Goal: Transaction & Acquisition: Subscribe to service/newsletter

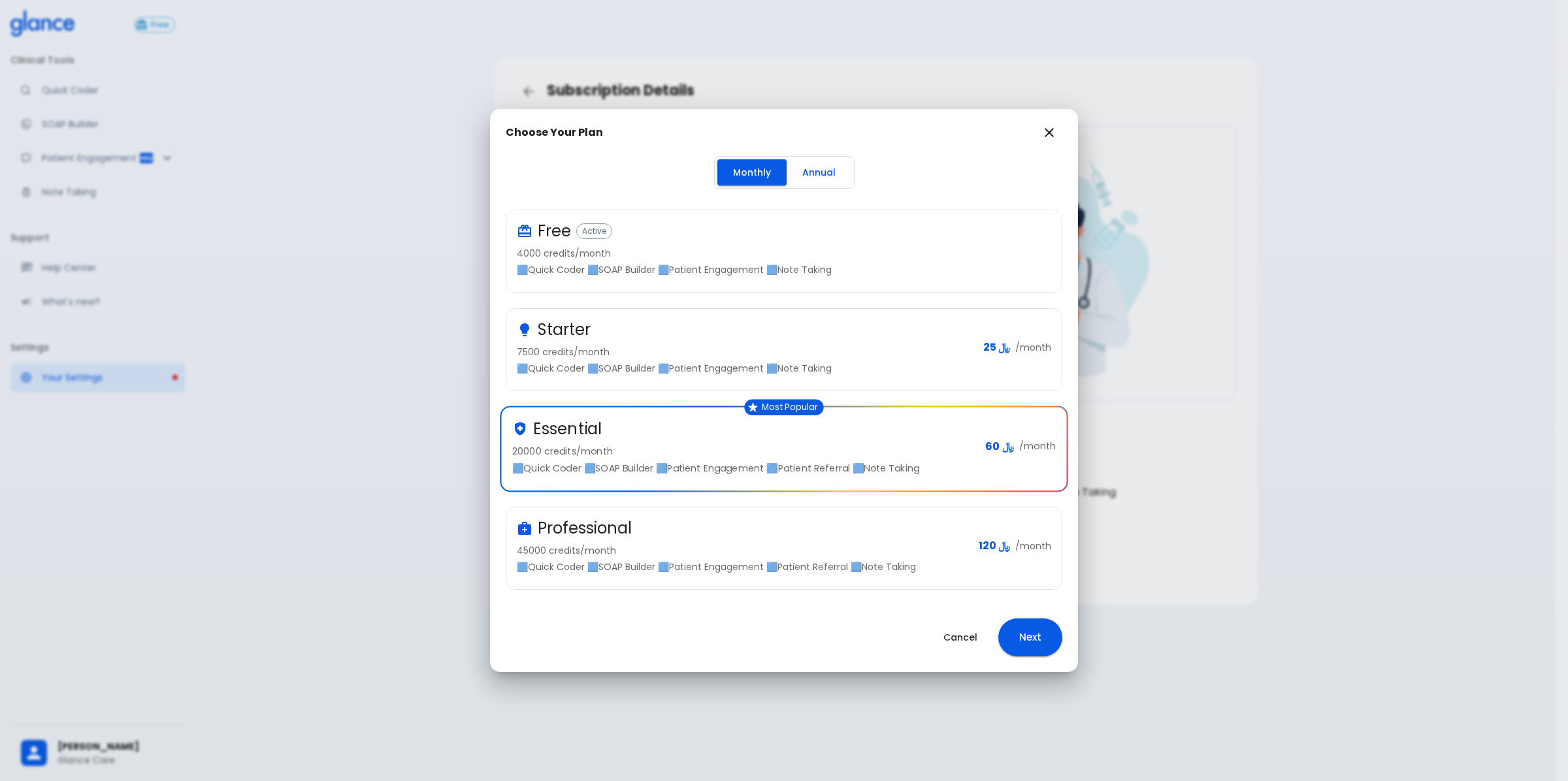
click at [833, 172] on button "Annual" at bounding box center [819, 173] width 65 height 27
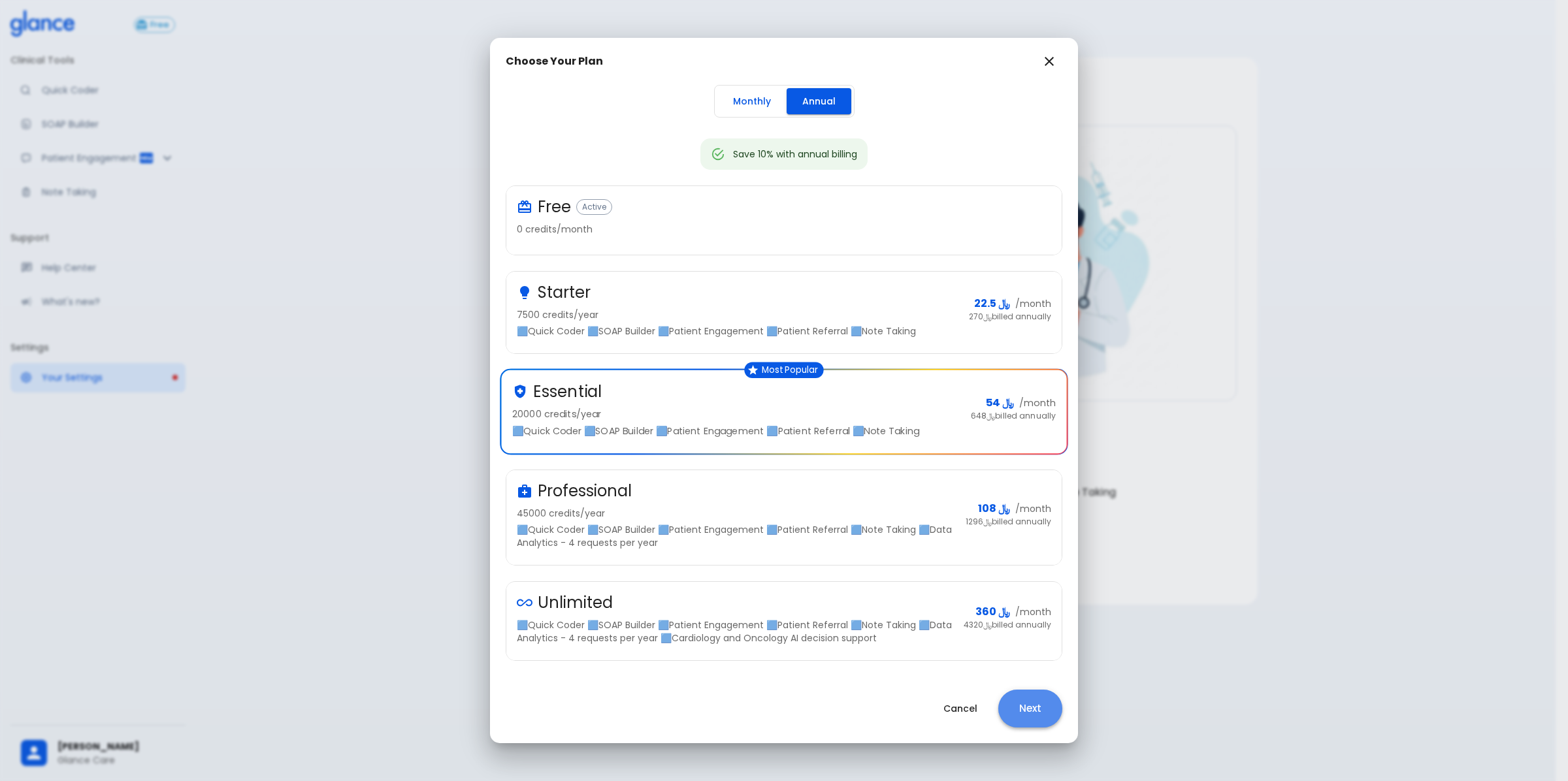
click at [1014, 713] on button "Next" at bounding box center [1031, 708] width 64 height 38
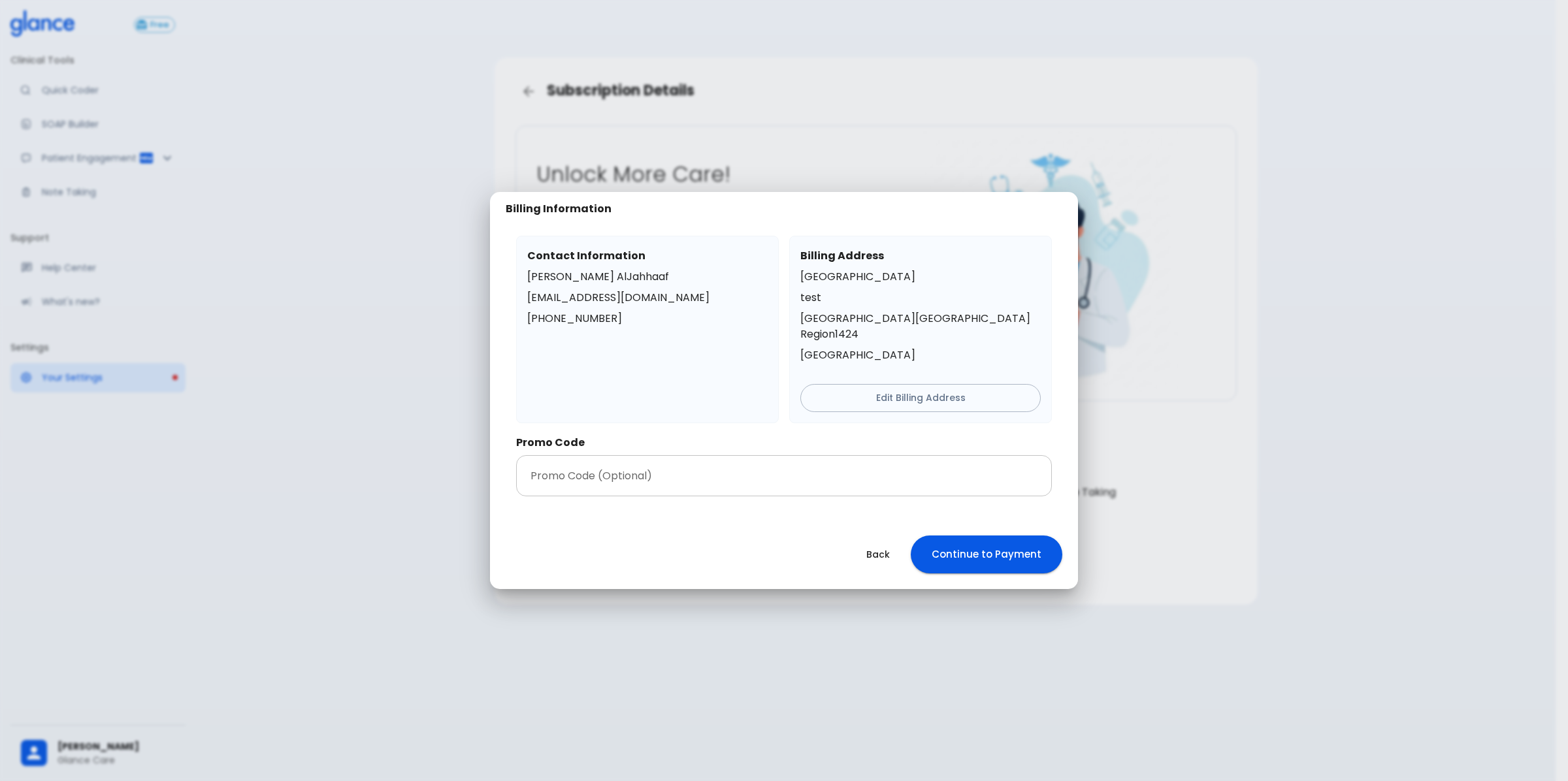
click at [788, 458] on input "text" at bounding box center [784, 476] width 536 height 41
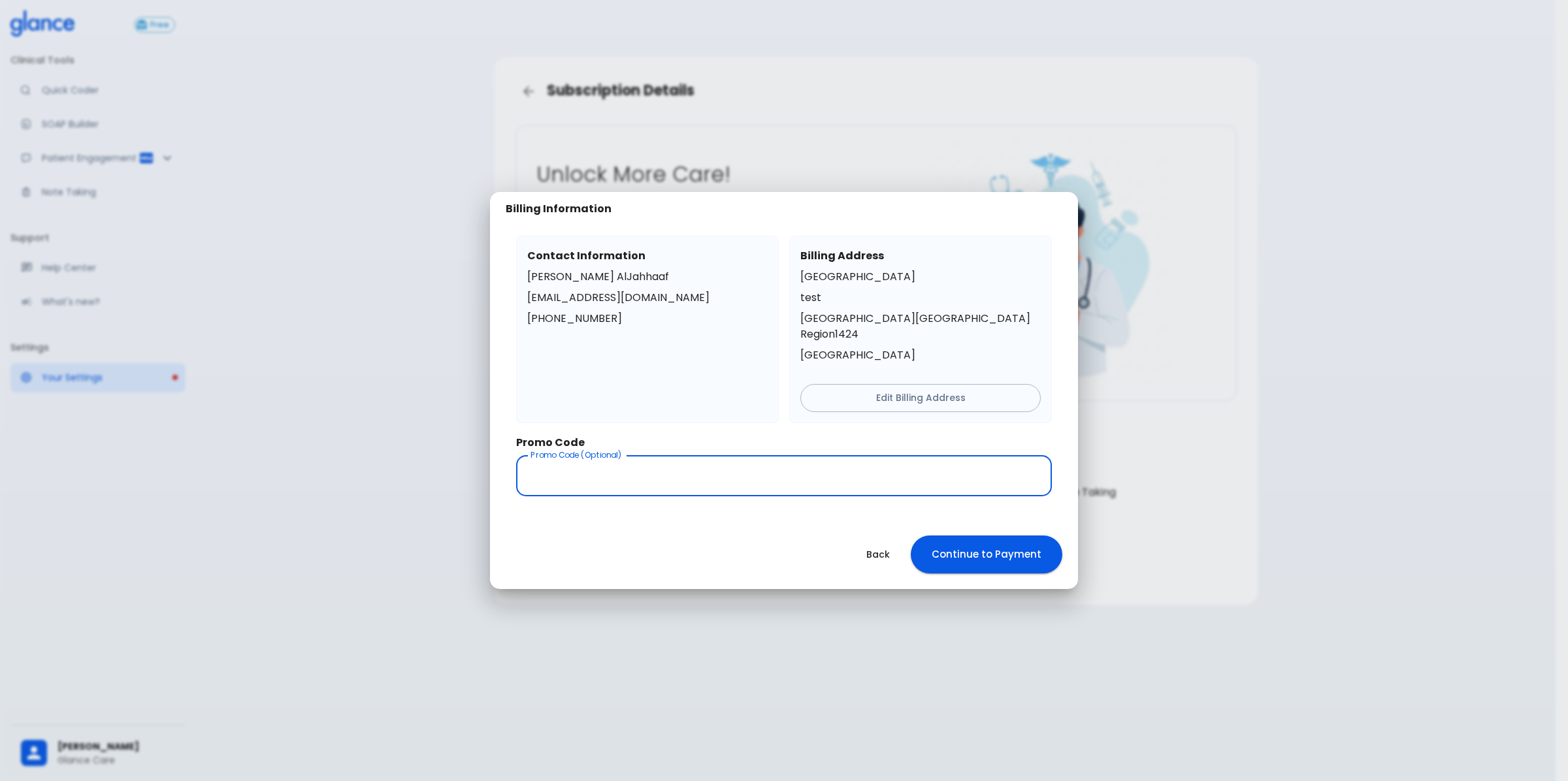
paste input "491752"
type input "491752"
click at [756, 470] on input "491752" at bounding box center [784, 476] width 536 height 41
click at [756, 468] on input "491752" at bounding box center [784, 476] width 536 height 41
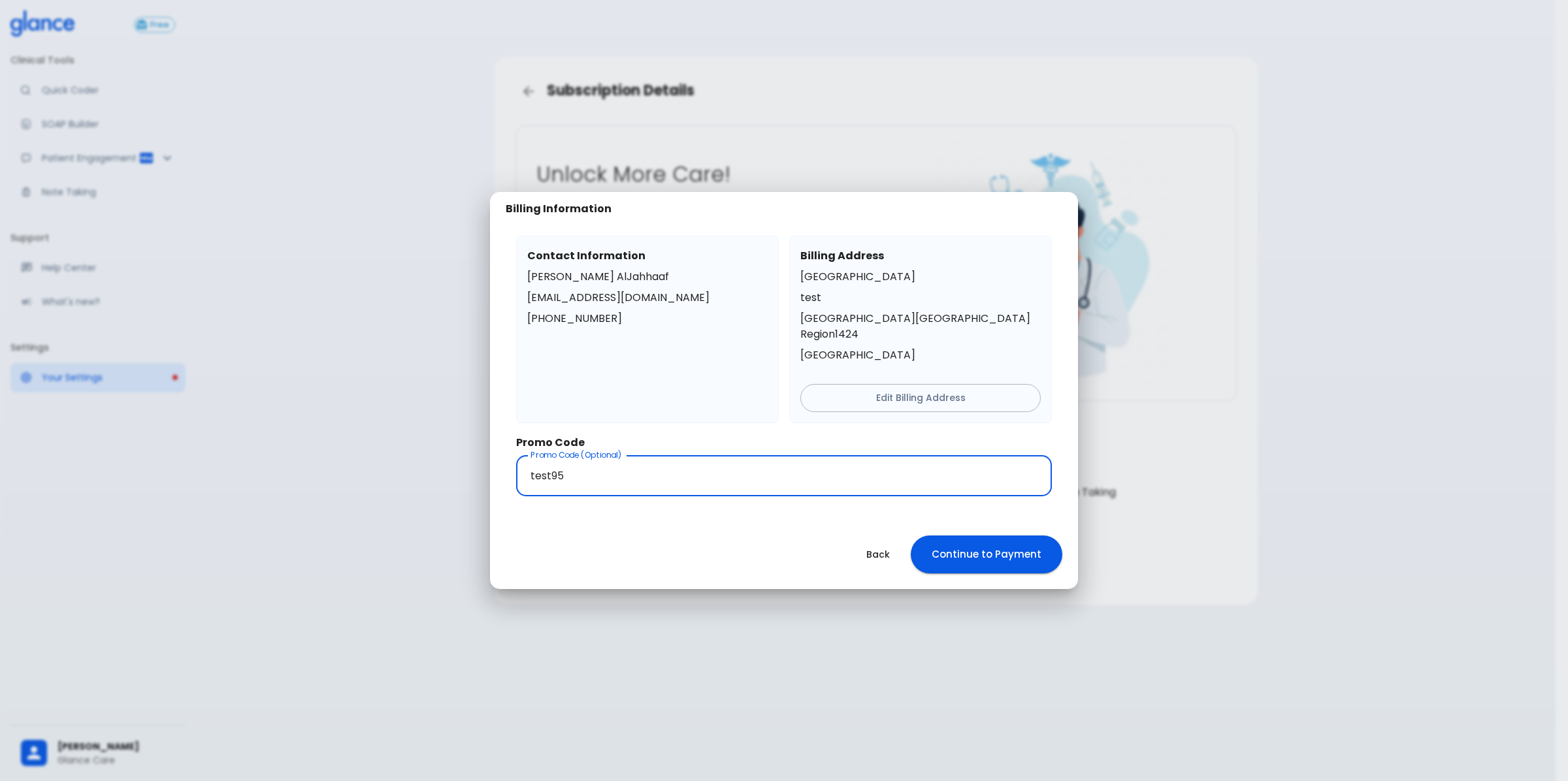
type input "test95"
click at [982, 537] on button "Continue to Payment" at bounding box center [986, 554] width 152 height 38
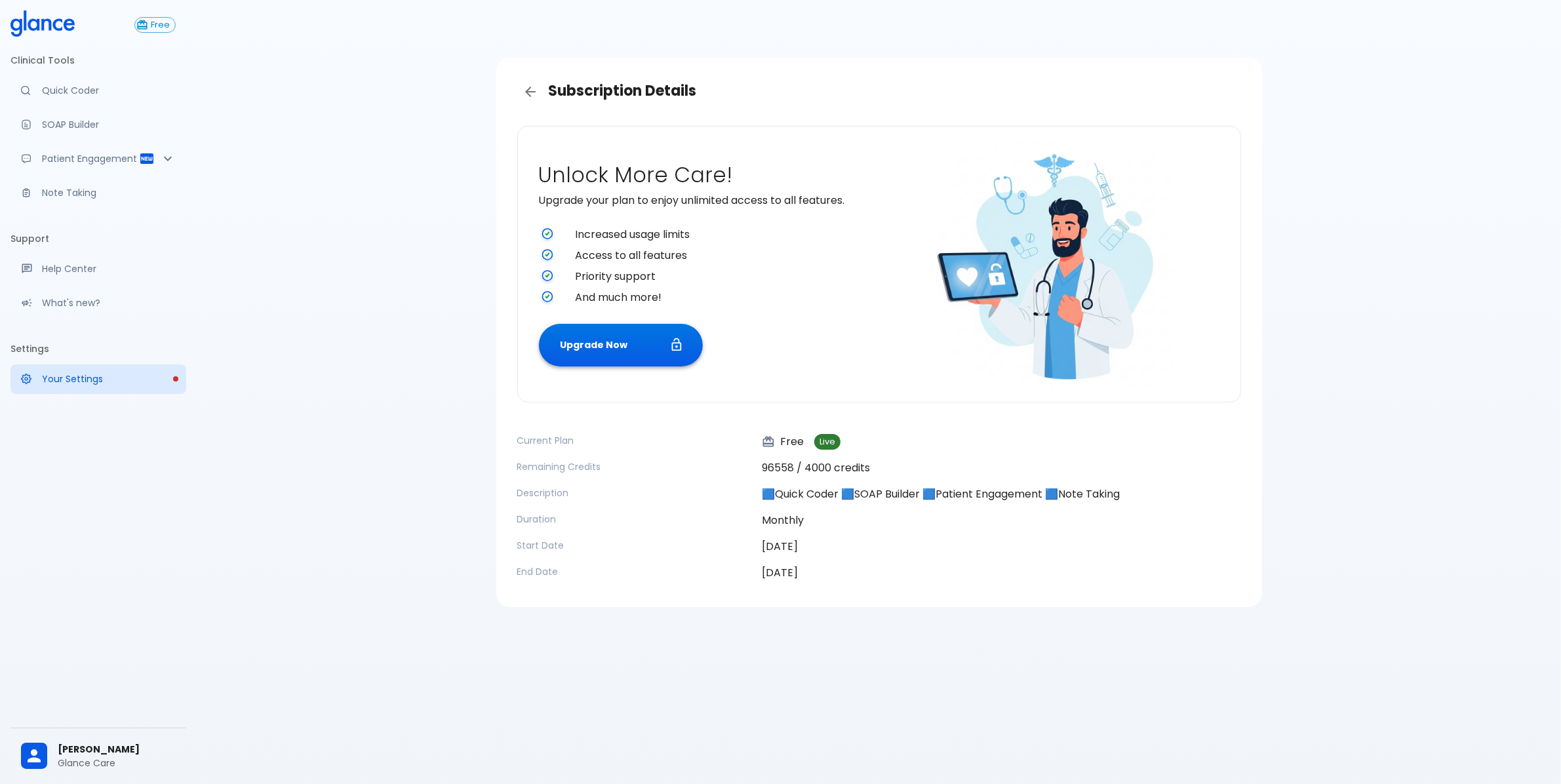
click at [592, 358] on button "Upgrade Now" at bounding box center [621, 345] width 164 height 43
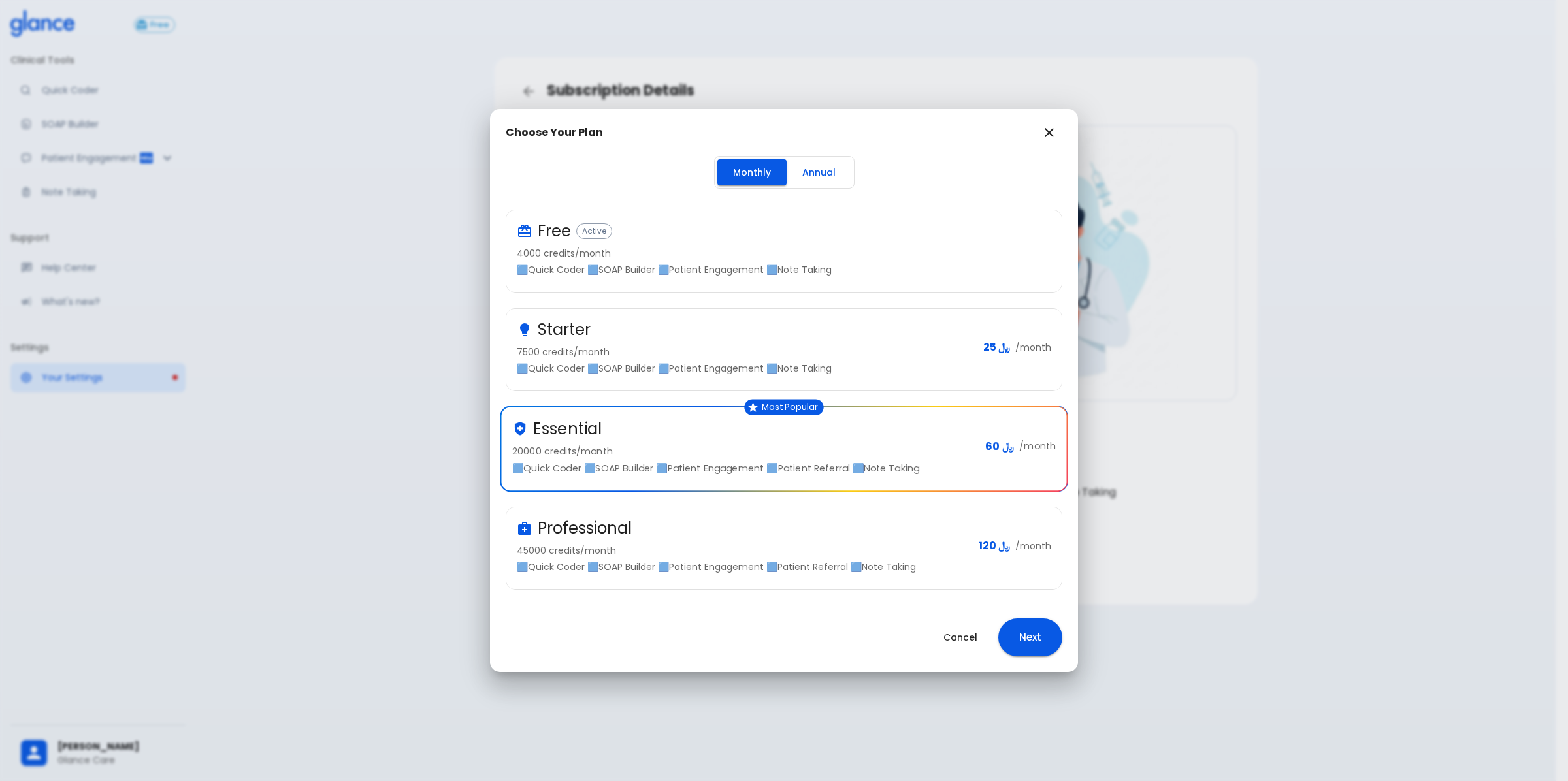
click at [797, 176] on button "Annual" at bounding box center [819, 173] width 65 height 27
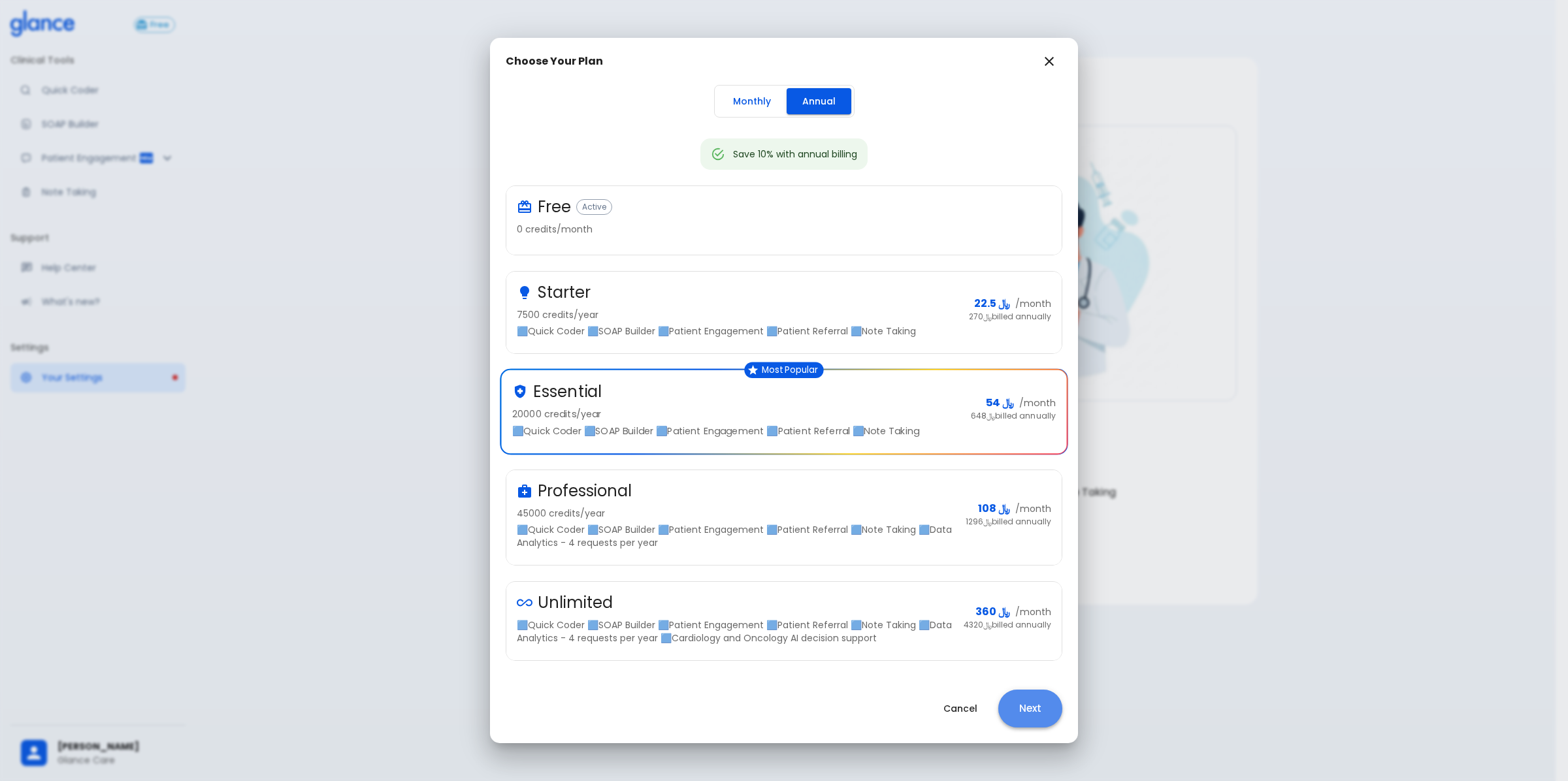
click at [1018, 719] on button "Next" at bounding box center [1031, 708] width 64 height 38
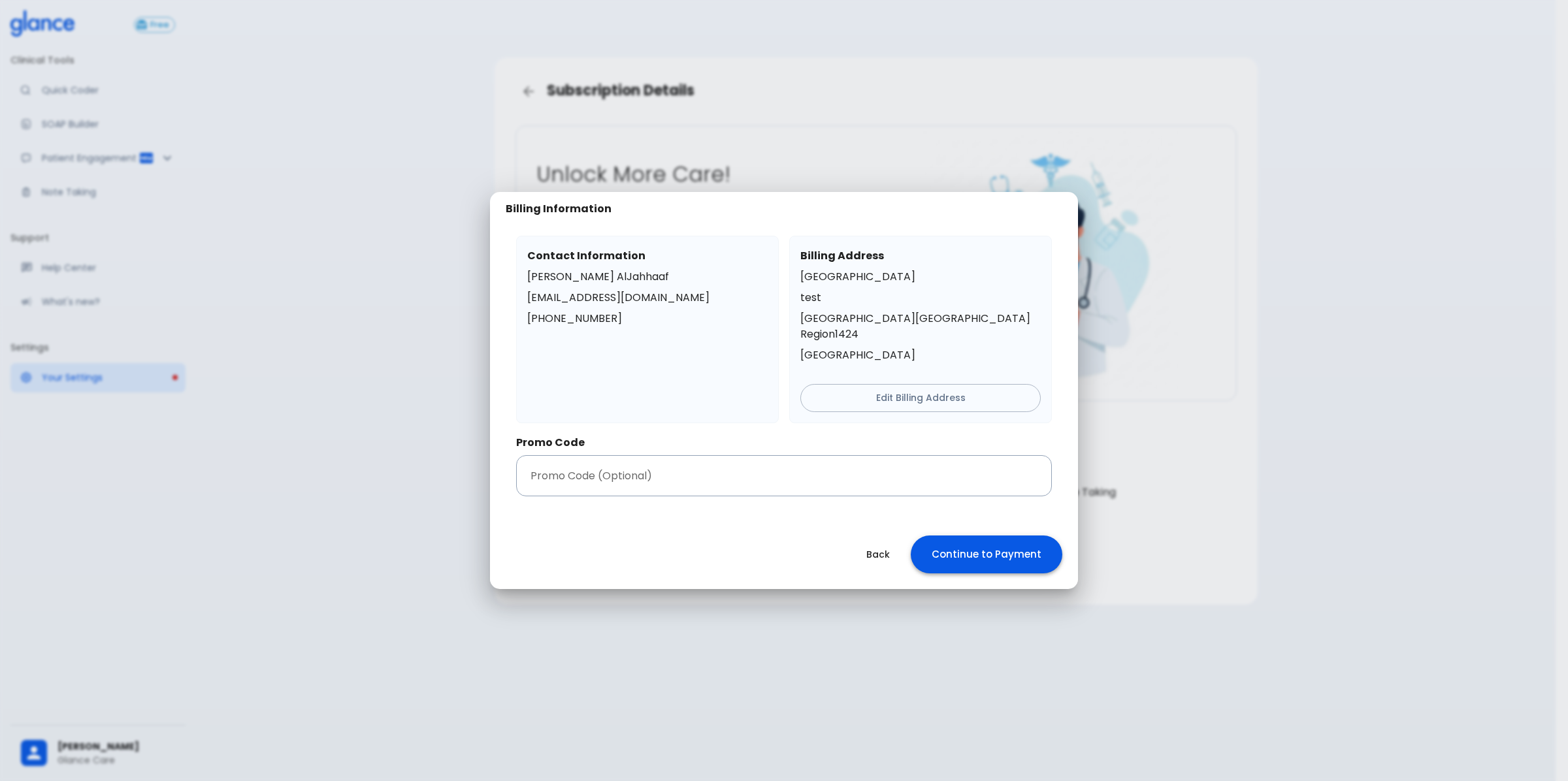
click at [993, 545] on button "Continue to Payment" at bounding box center [986, 554] width 152 height 38
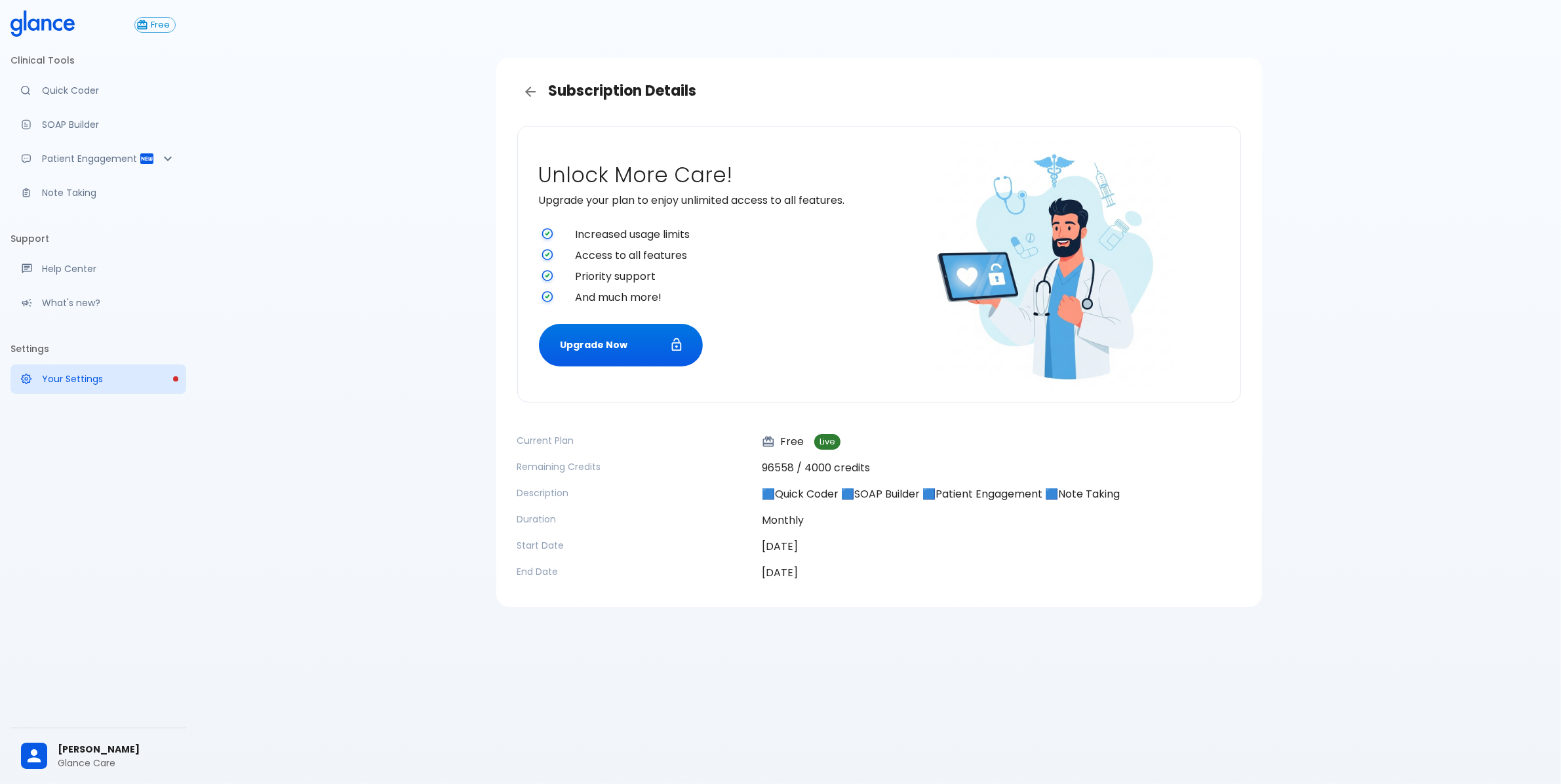
click at [85, 746] on span "[PERSON_NAME]" at bounding box center [117, 749] width 118 height 13
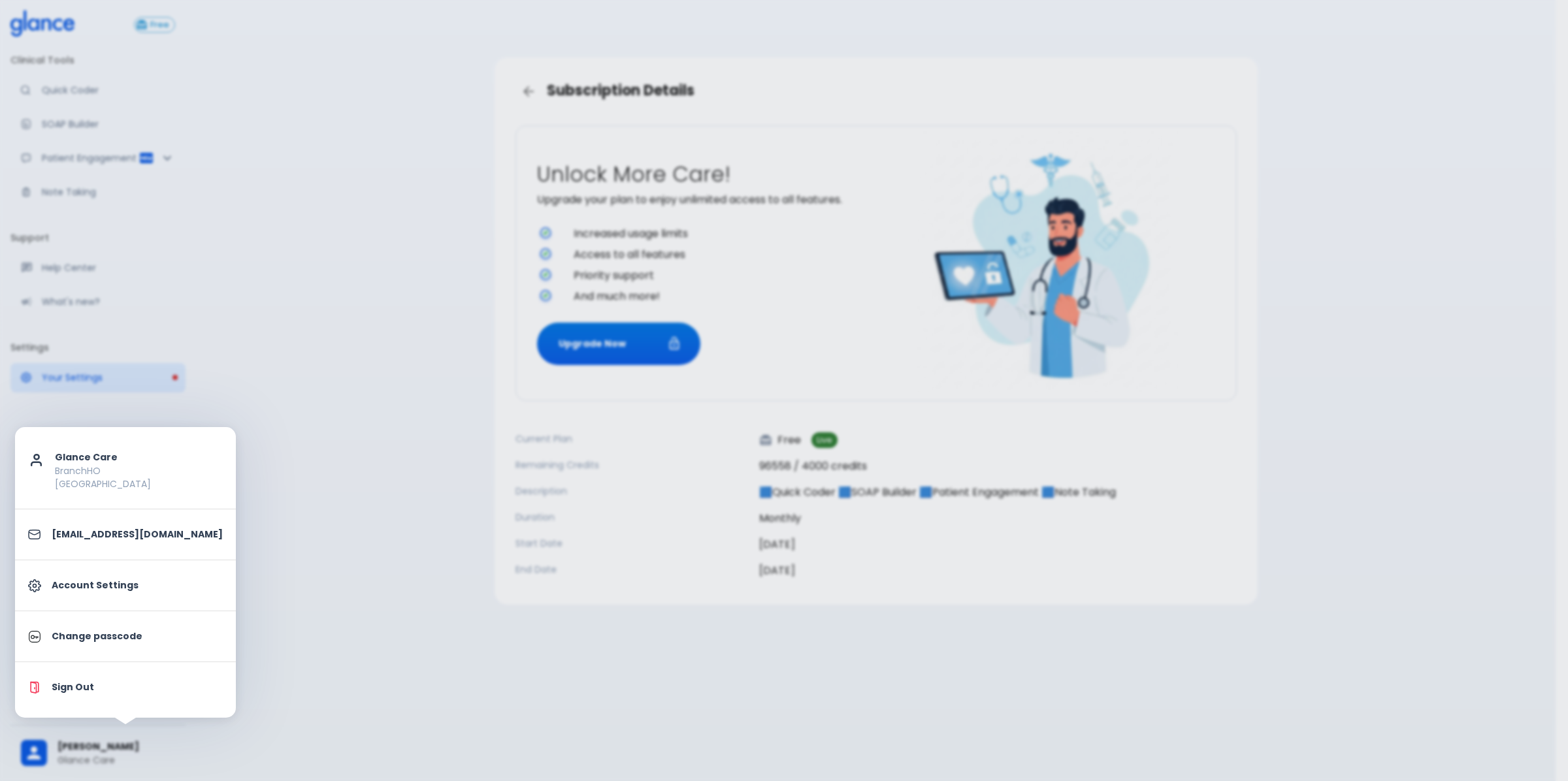
click at [108, 687] on p "Sign Out" at bounding box center [137, 687] width 171 height 13
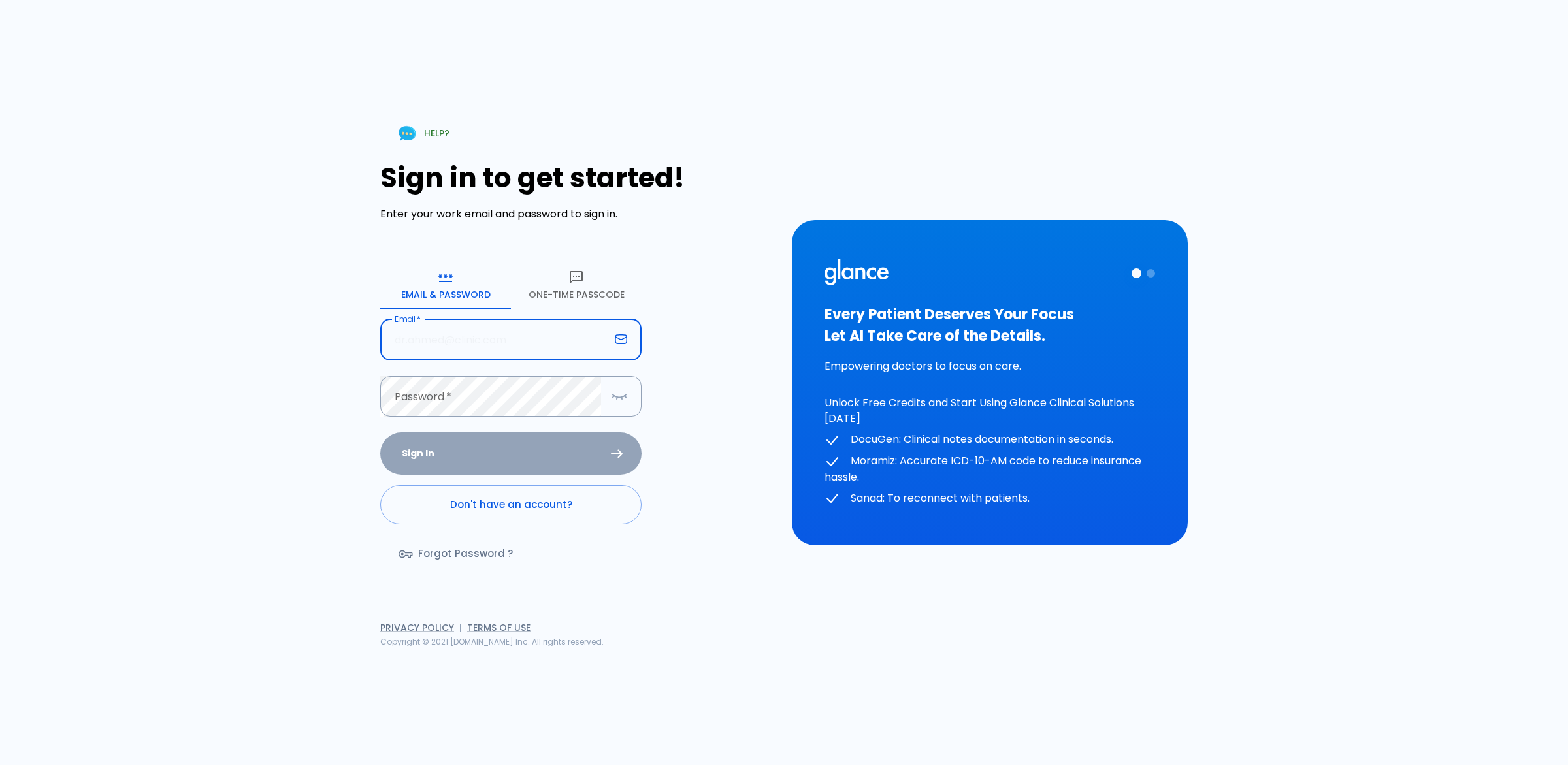
drag, startPoint x: 540, startPoint y: 329, endPoint x: 550, endPoint y: 321, distance: 12.8
click at [540, 329] on input "text" at bounding box center [495, 340] width 230 height 41
click at [575, 282] on icon "button" at bounding box center [576, 277] width 16 height 16
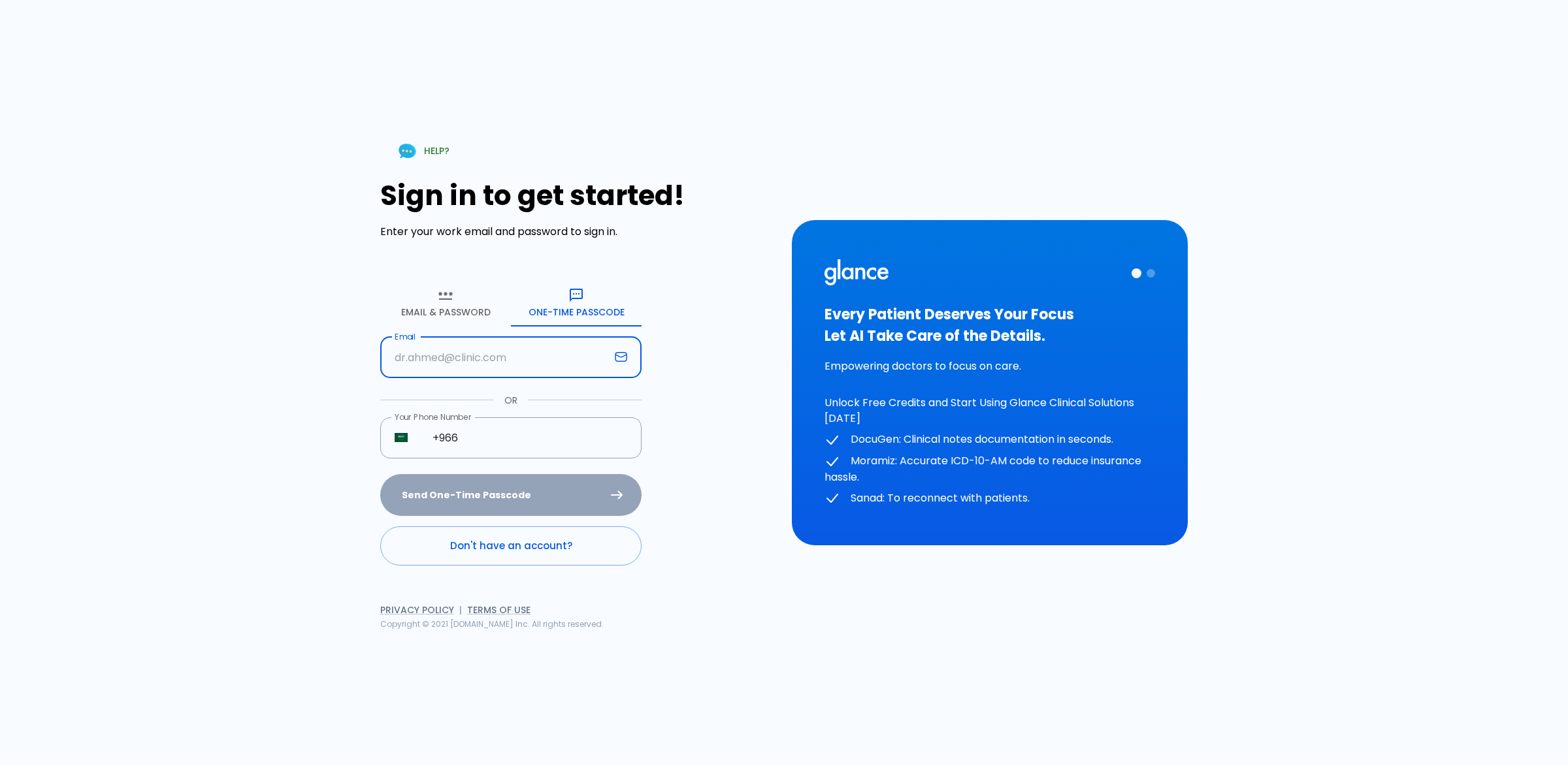
click at [560, 360] on input "text" at bounding box center [495, 357] width 230 height 41
type input "future@glance.care"
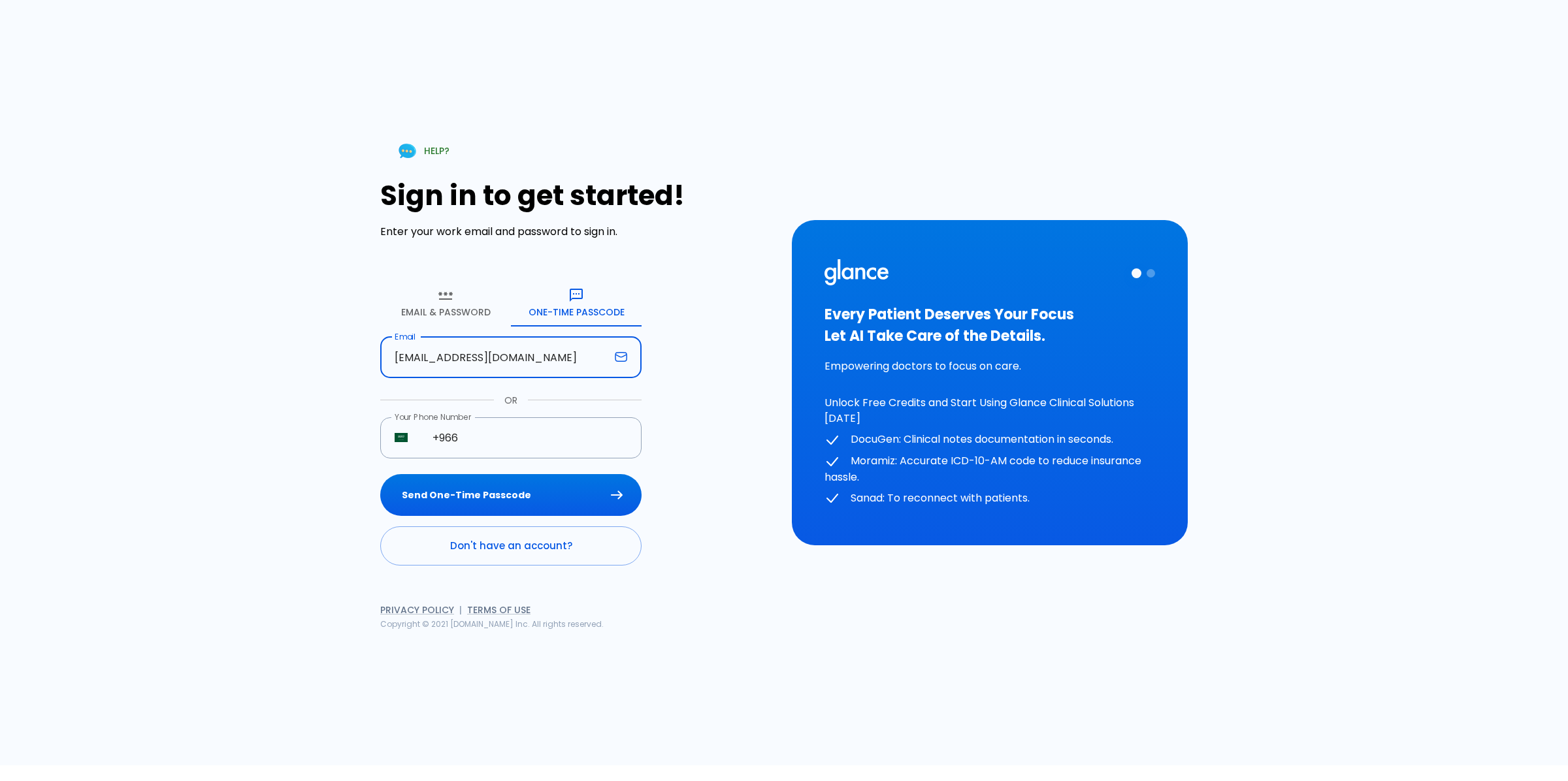
click at [859, 105] on div "HELP? Sign in to get started! Enter your work email and password to sign in. Em…" at bounding box center [776, 374] width 988 height 781
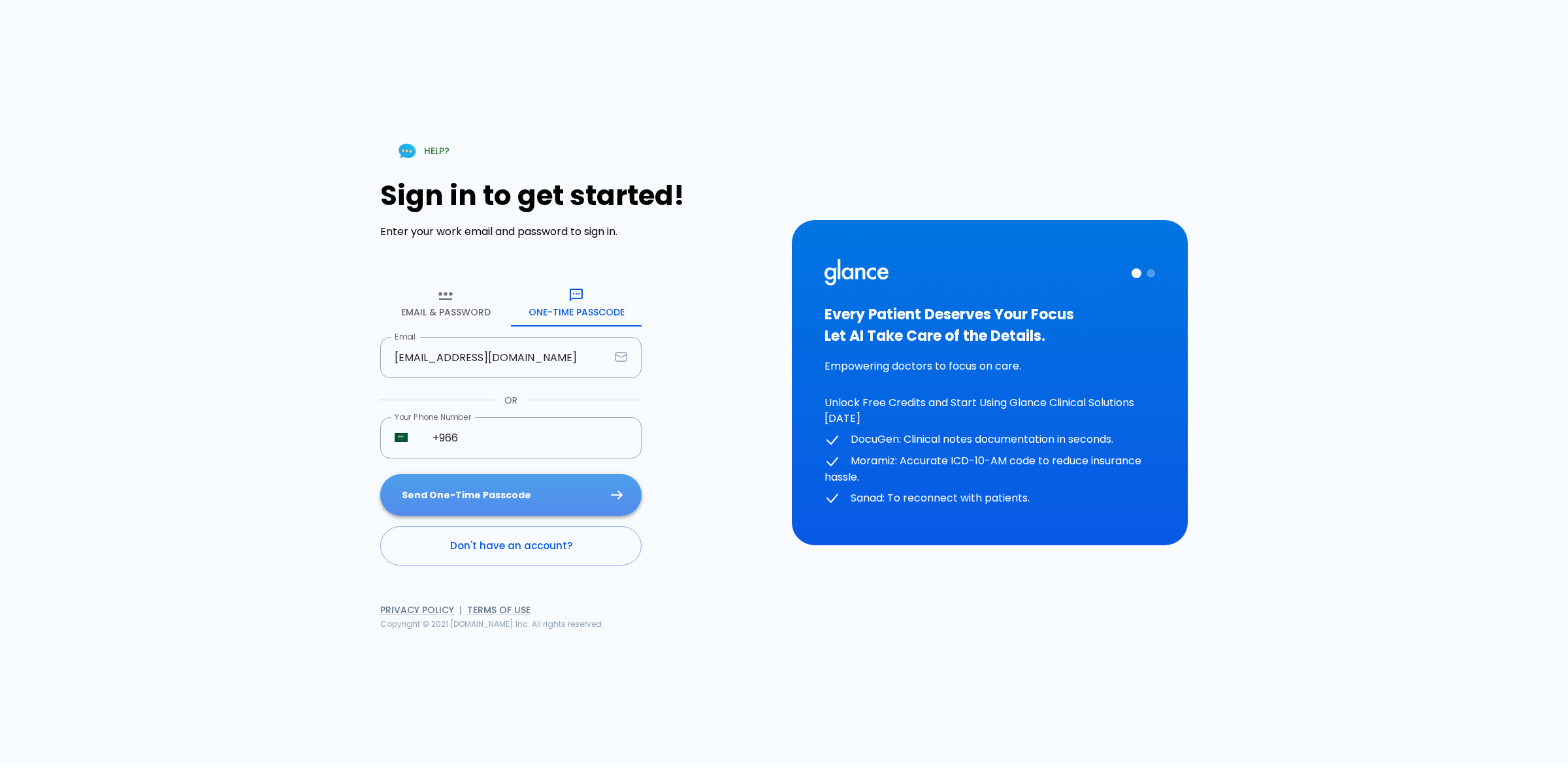
click at [545, 488] on button "Send One-Time Passcode" at bounding box center [511, 496] width 262 height 43
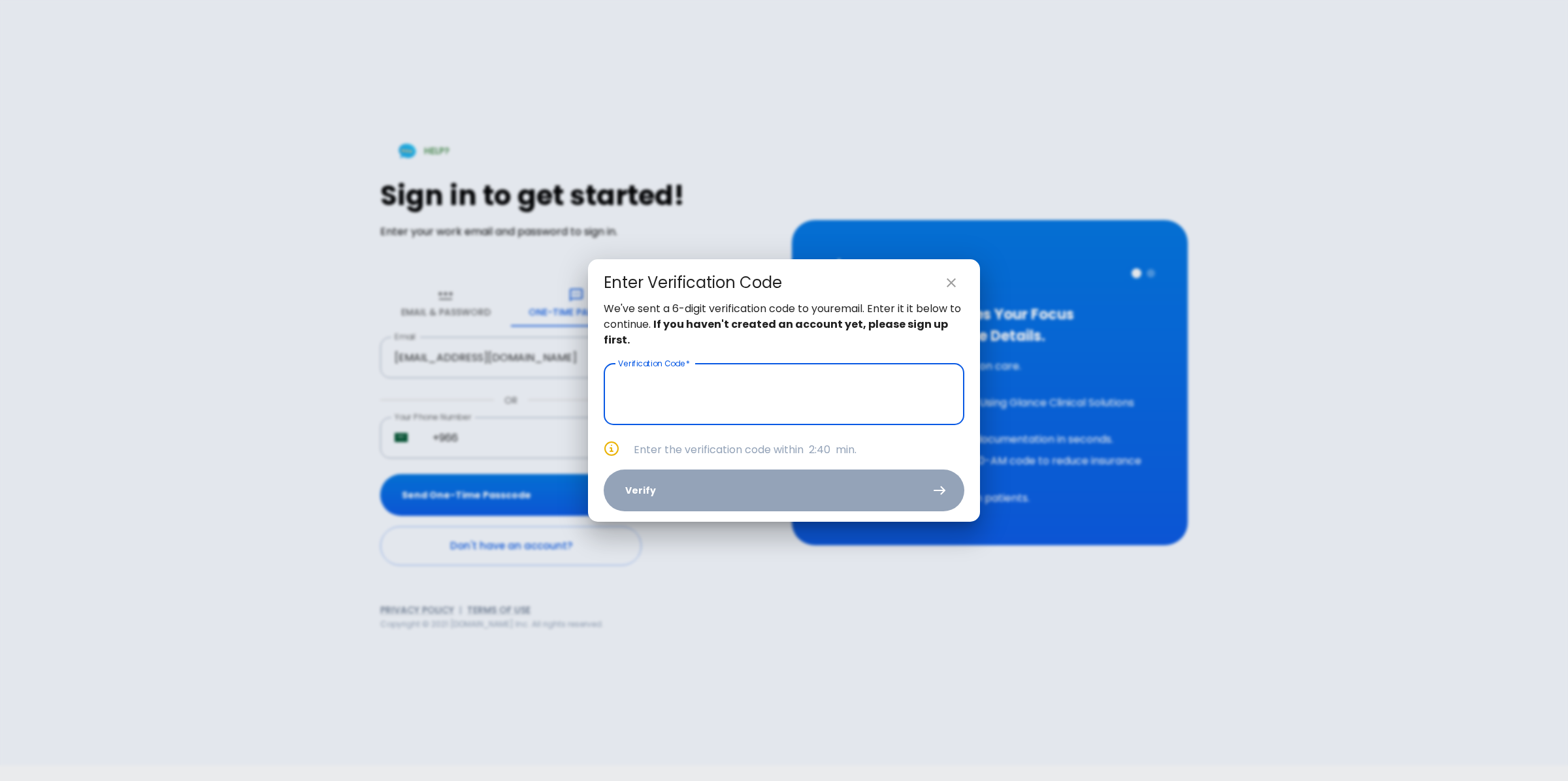
click at [776, 386] on input "text" at bounding box center [784, 394] width 361 height 61
paste input "4 1 0 5 9 9"
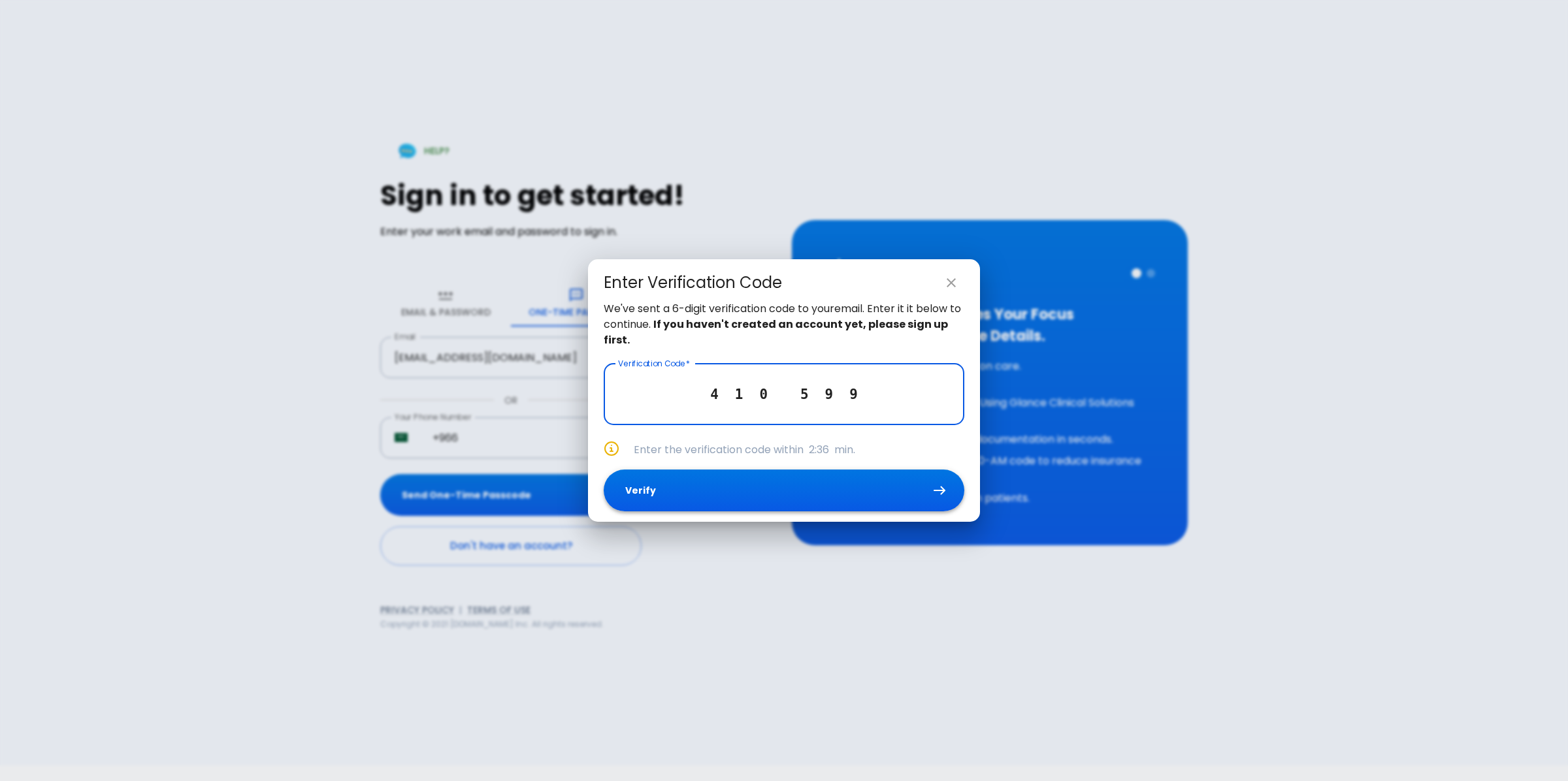
type input "4 1 0 5 9 9"
click at [811, 492] on button "Verify" at bounding box center [784, 491] width 361 height 43
